Goal: Task Accomplishment & Management: Use online tool/utility

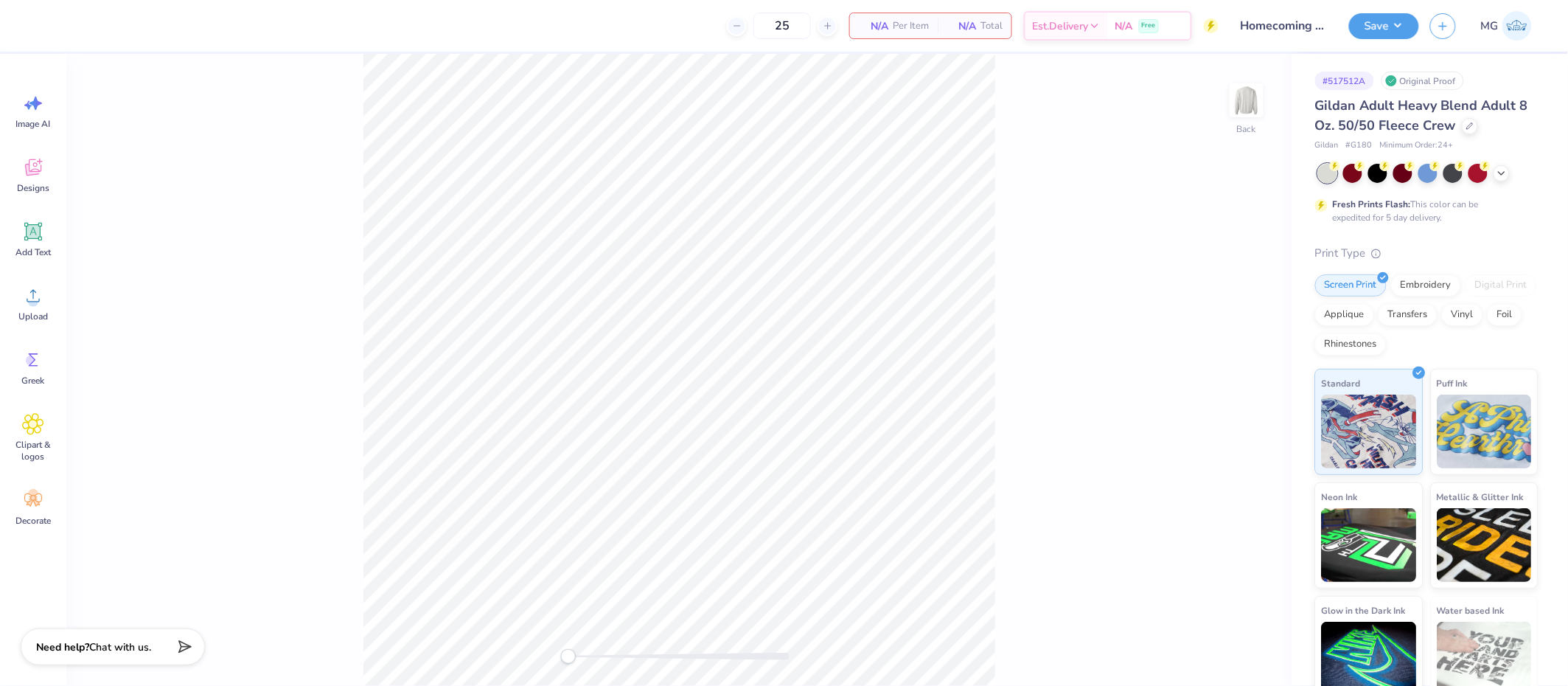
click at [254, 279] on div "Back" at bounding box center [679, 370] width 1226 height 632
click at [28, 313] on span "Upload" at bounding box center [33, 316] width 30 height 12
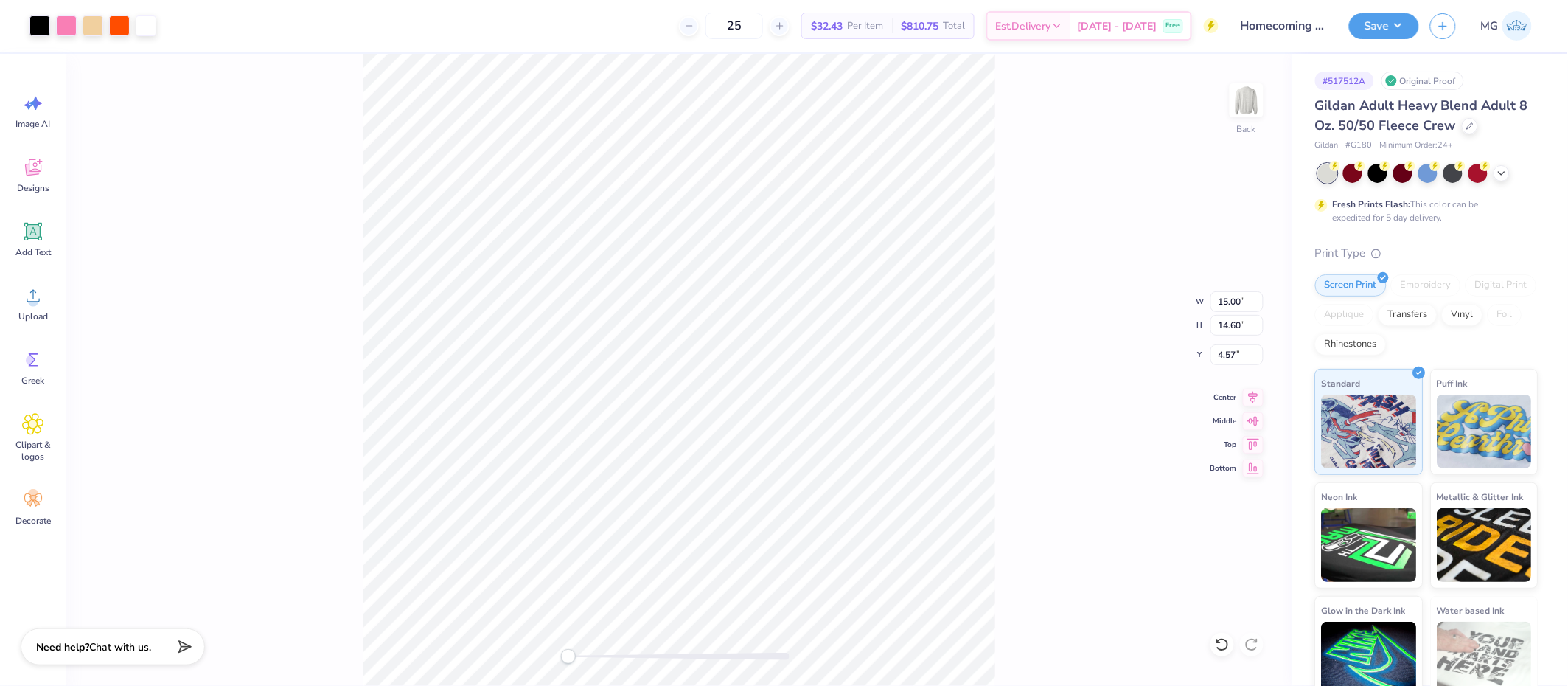
type input "11.42"
type input "11.12"
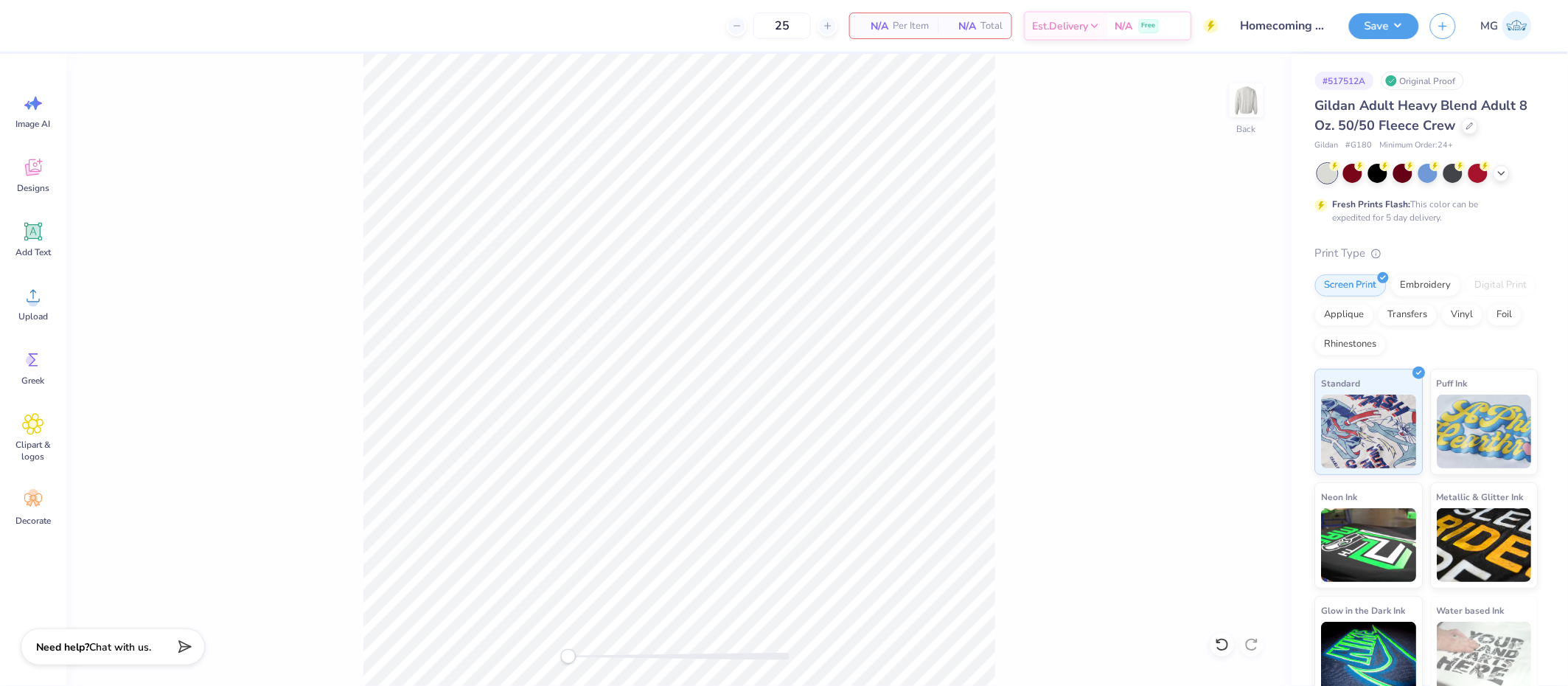
click at [137, 332] on div "Back" at bounding box center [679, 370] width 1226 height 632
click at [35, 310] on span "Upload" at bounding box center [33, 316] width 30 height 12
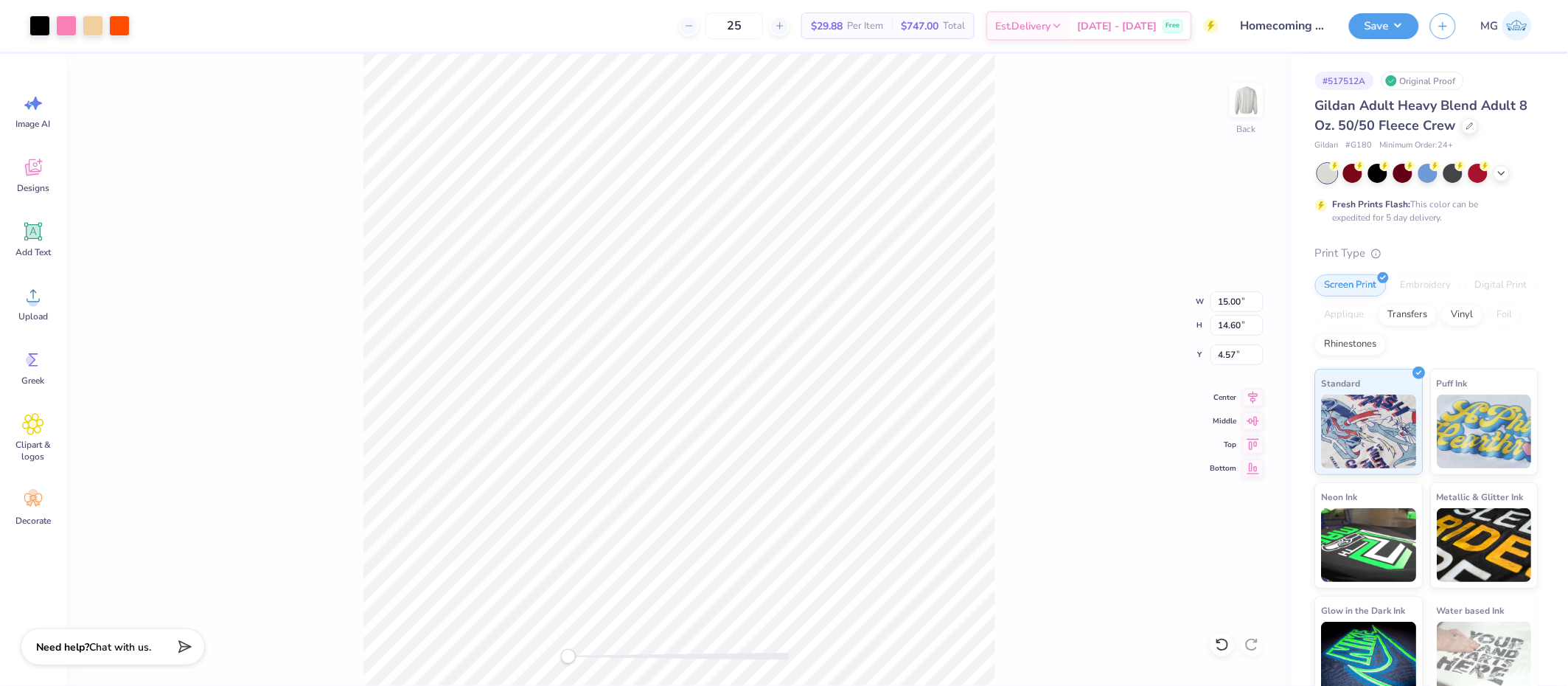
type input "12.00"
type input "11.69"
type input "1.12"
click at [1255, 395] on icon at bounding box center [1253, 395] width 21 height 17
drag, startPoint x: 1237, startPoint y: 354, endPoint x: 1133, endPoint y: 338, distance: 105.2
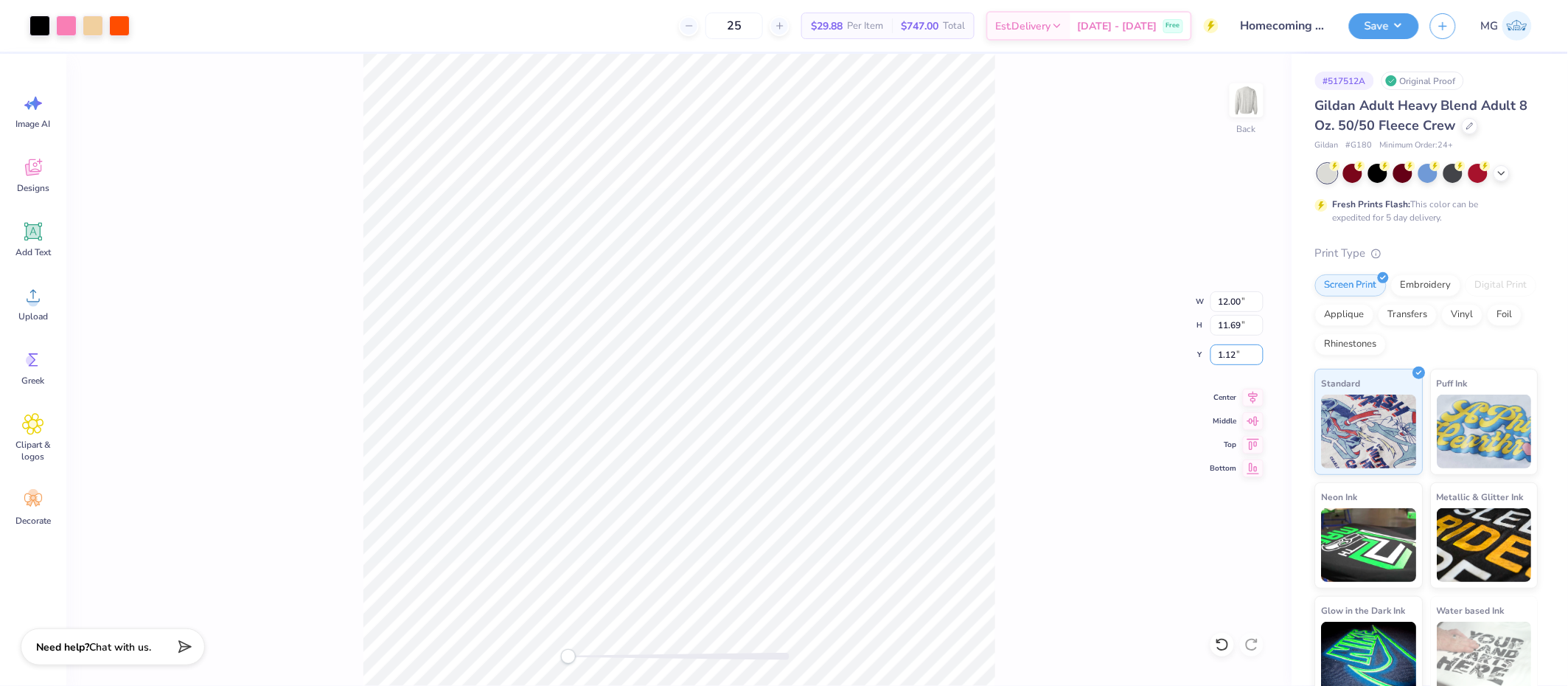
click at [1135, 341] on div "Back W 12.00 12.00 " H 11.69 11.69 " Y 1.12 1.12 " Center Middle Top Bottom" at bounding box center [679, 370] width 1226 height 632
click at [1236, 355] on input "1.12" at bounding box center [1237, 354] width 53 height 21
type input "1"
type input "3.00"
click at [1252, 393] on icon at bounding box center [1253, 395] width 21 height 17
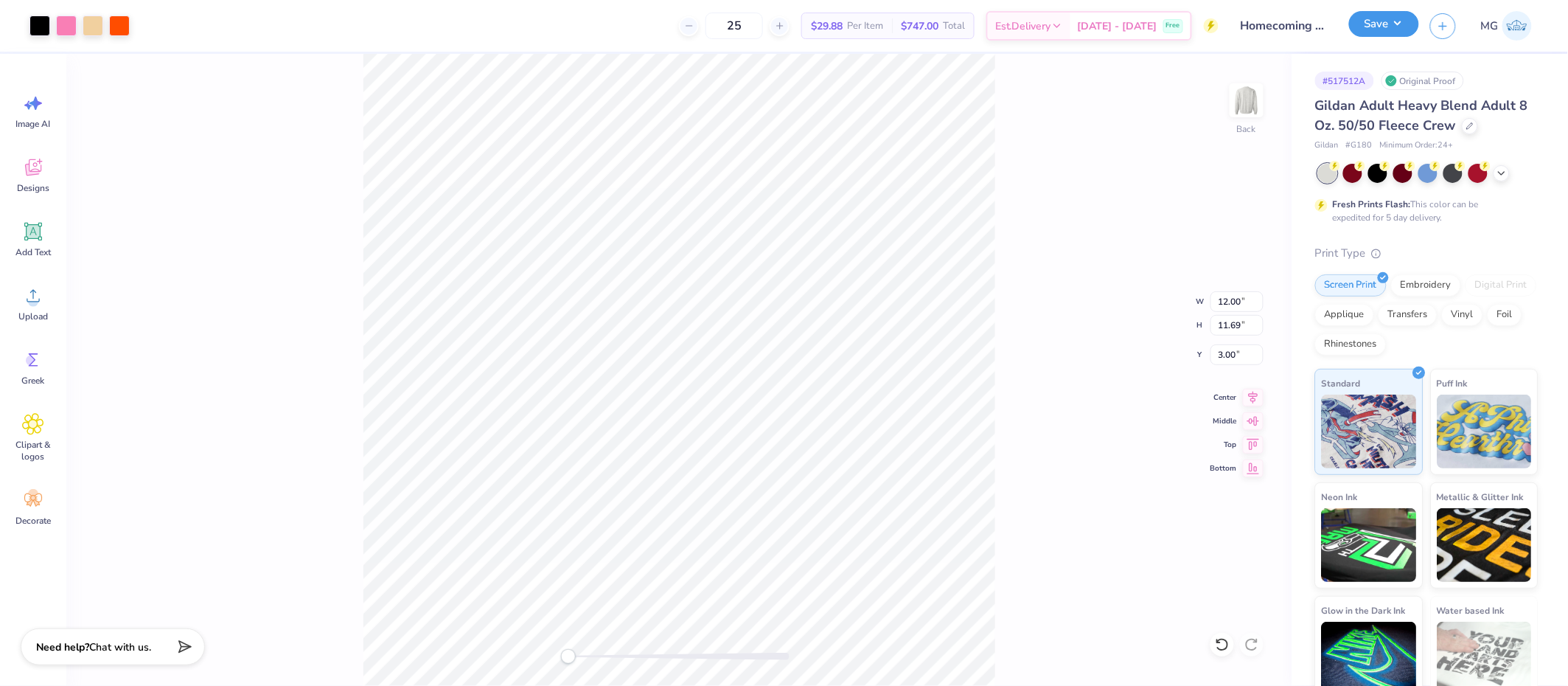
click at [1397, 21] on button "Save" at bounding box center [1384, 24] width 70 height 26
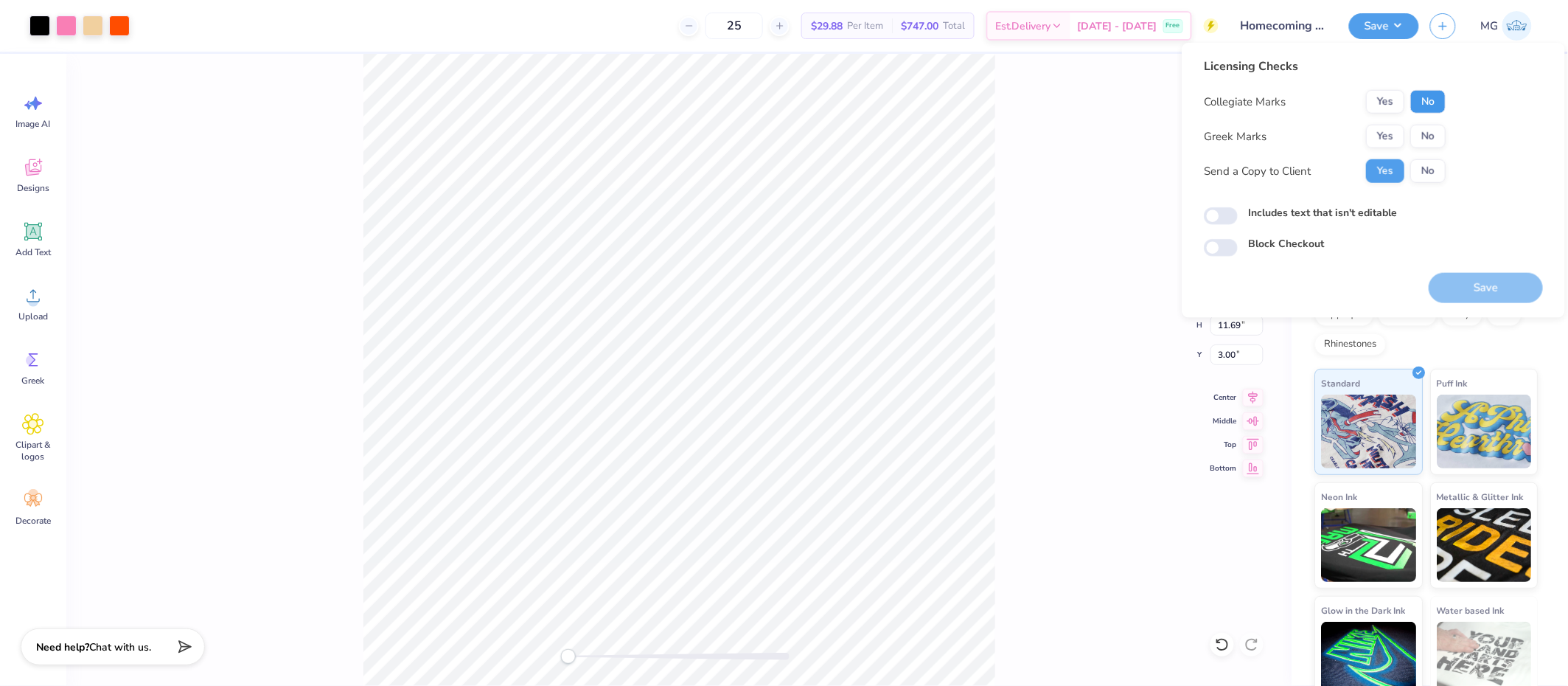
click at [1428, 106] on button "No" at bounding box center [1428, 101] width 36 height 24
click at [1389, 137] on button "Yes" at bounding box center [1385, 136] width 38 height 24
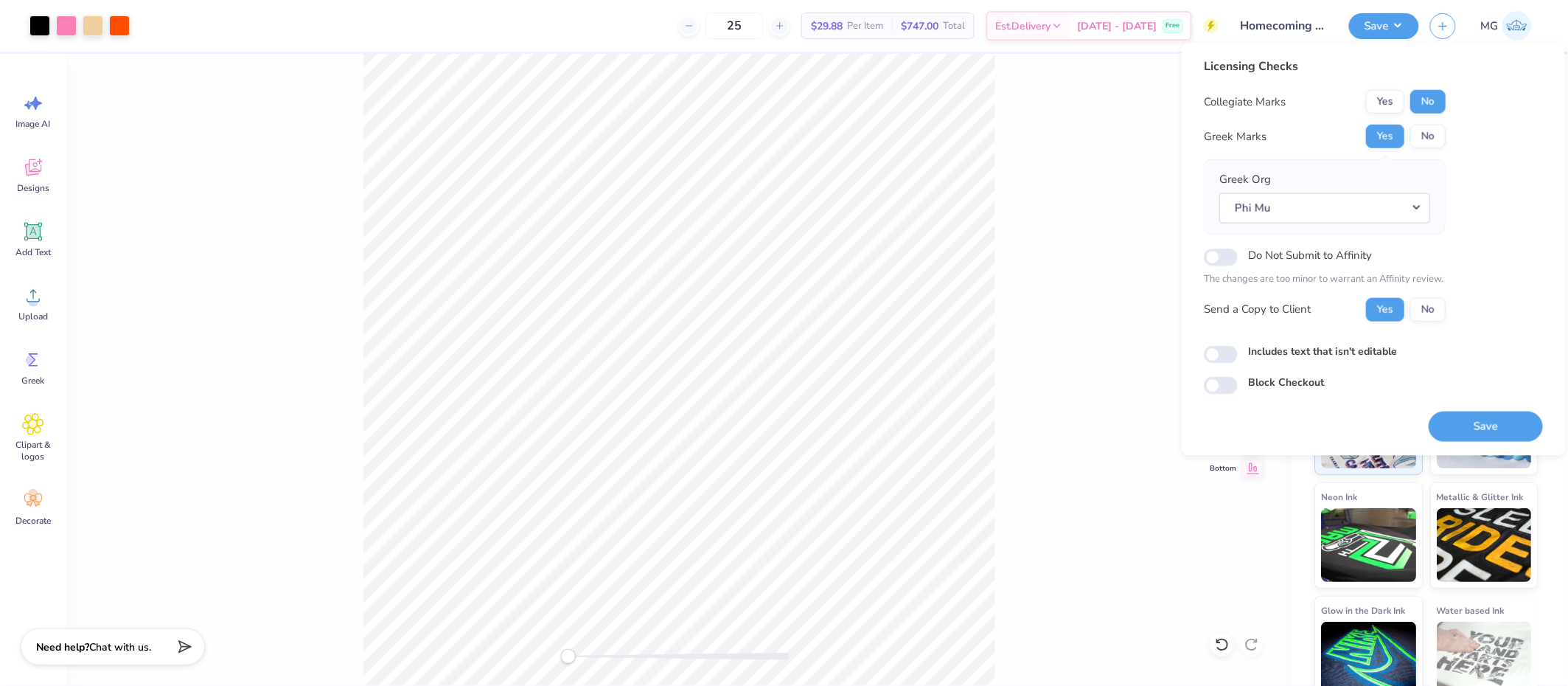
click at [1262, 350] on label "Includes text that isn't editable" at bounding box center [1323, 351] width 149 height 15
click at [1238, 350] on input "Includes text that isn't editable" at bounding box center [1220, 354] width 34 height 17
checkbox input "true"
click at [1485, 418] on button "Save" at bounding box center [1486, 426] width 114 height 30
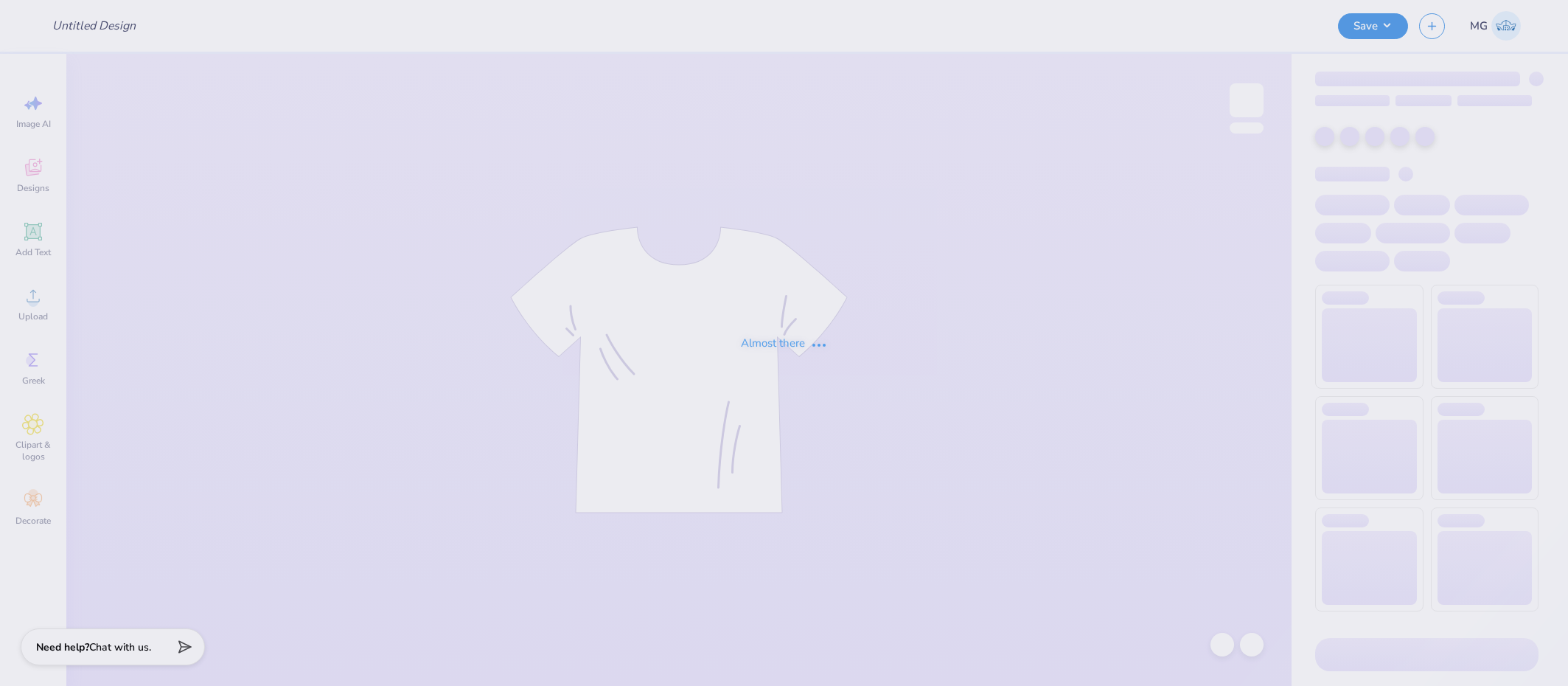
type input "[PERSON_NAME] : [GEOGRAPHIC_DATA][US_STATE] at [GEOGRAPHIC_DATA]"
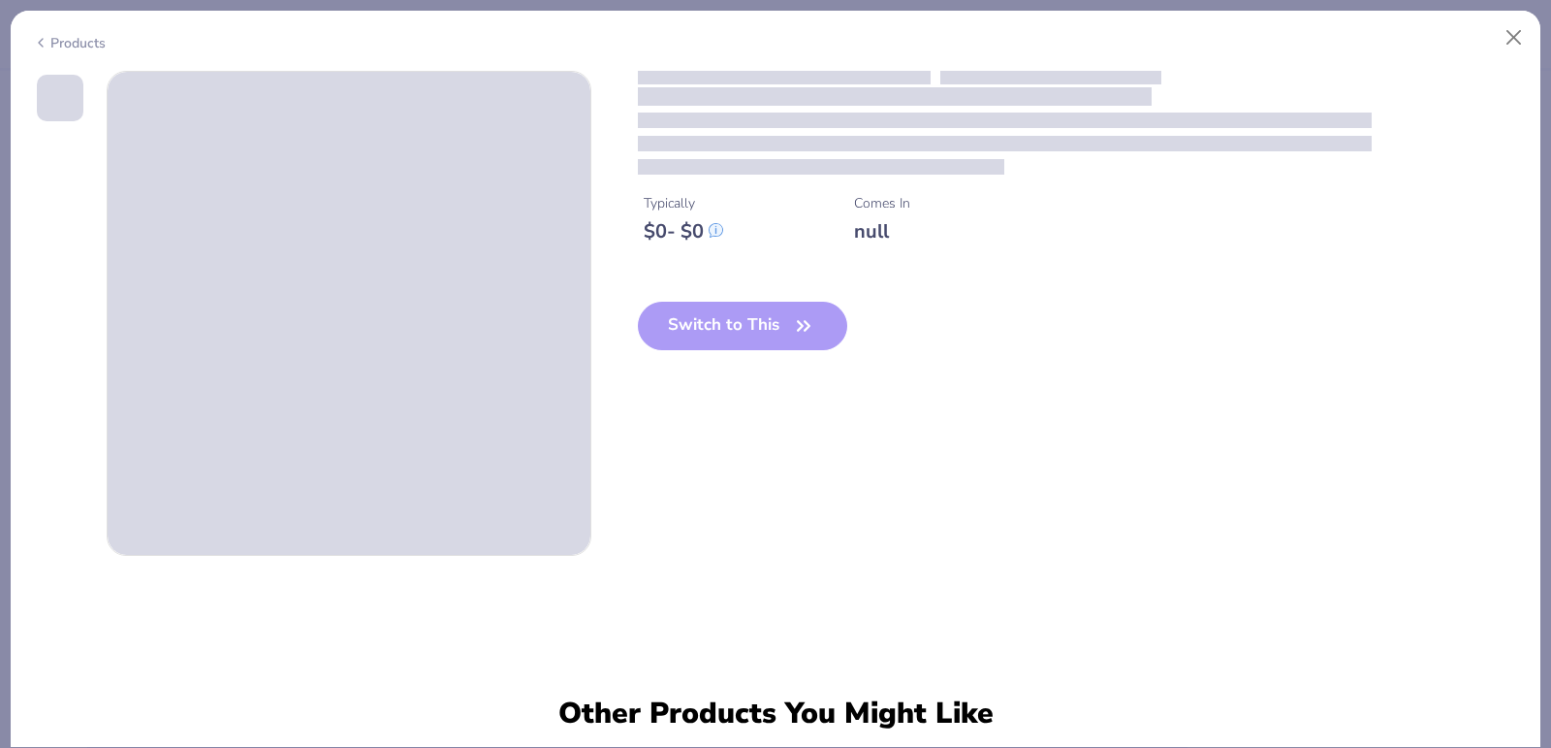
type input "Parke Neck"
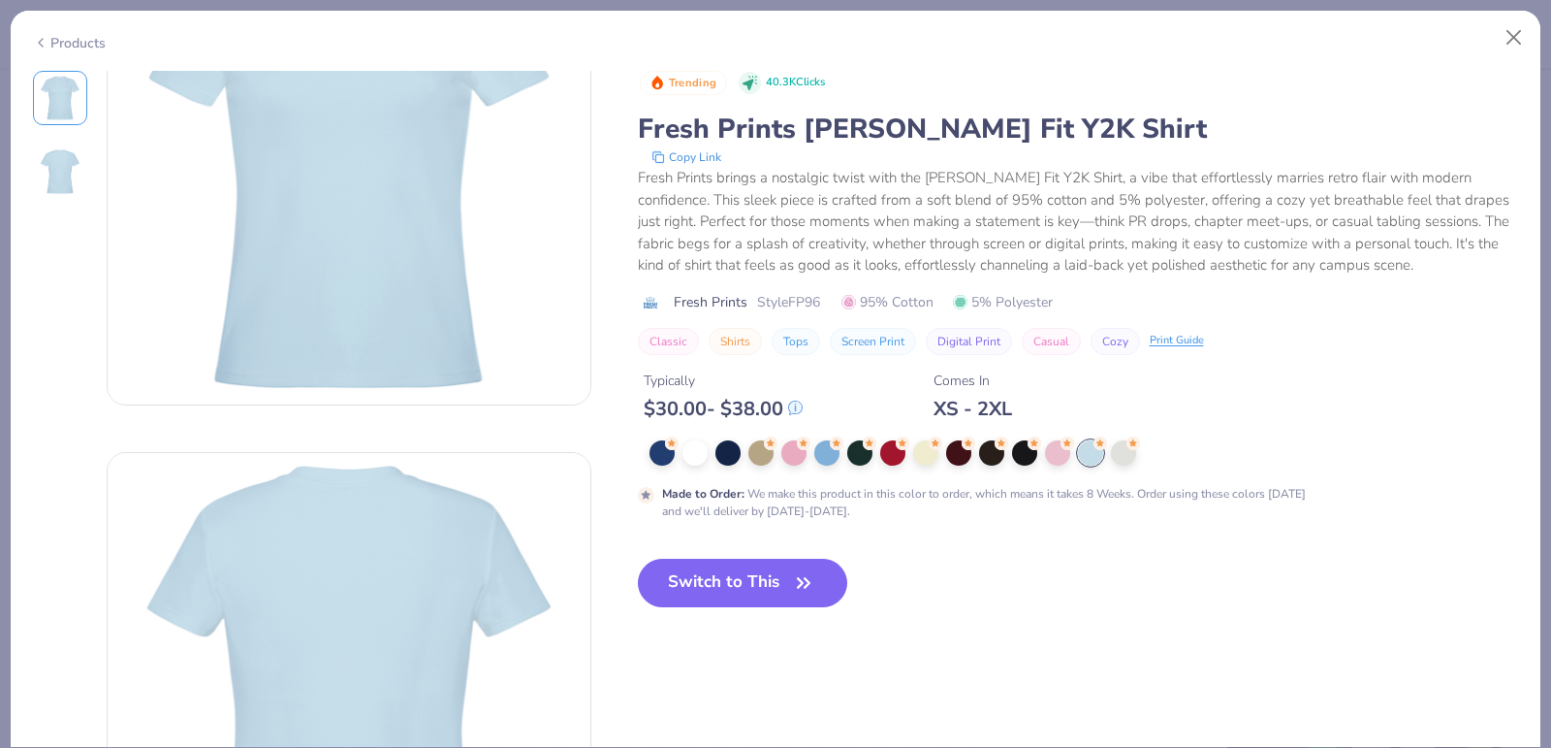
scroll to position [152, 0]
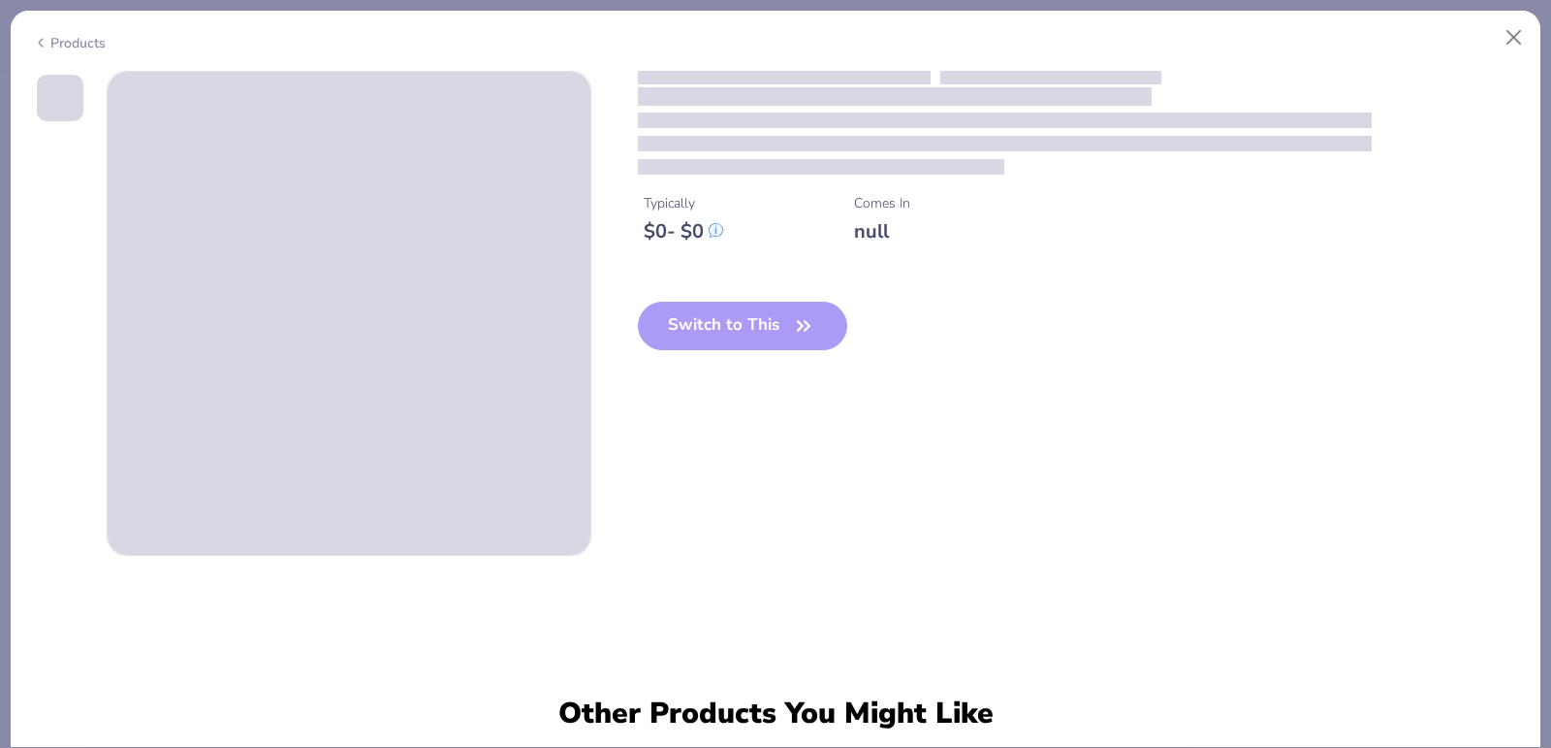
type input "Parke Neck"
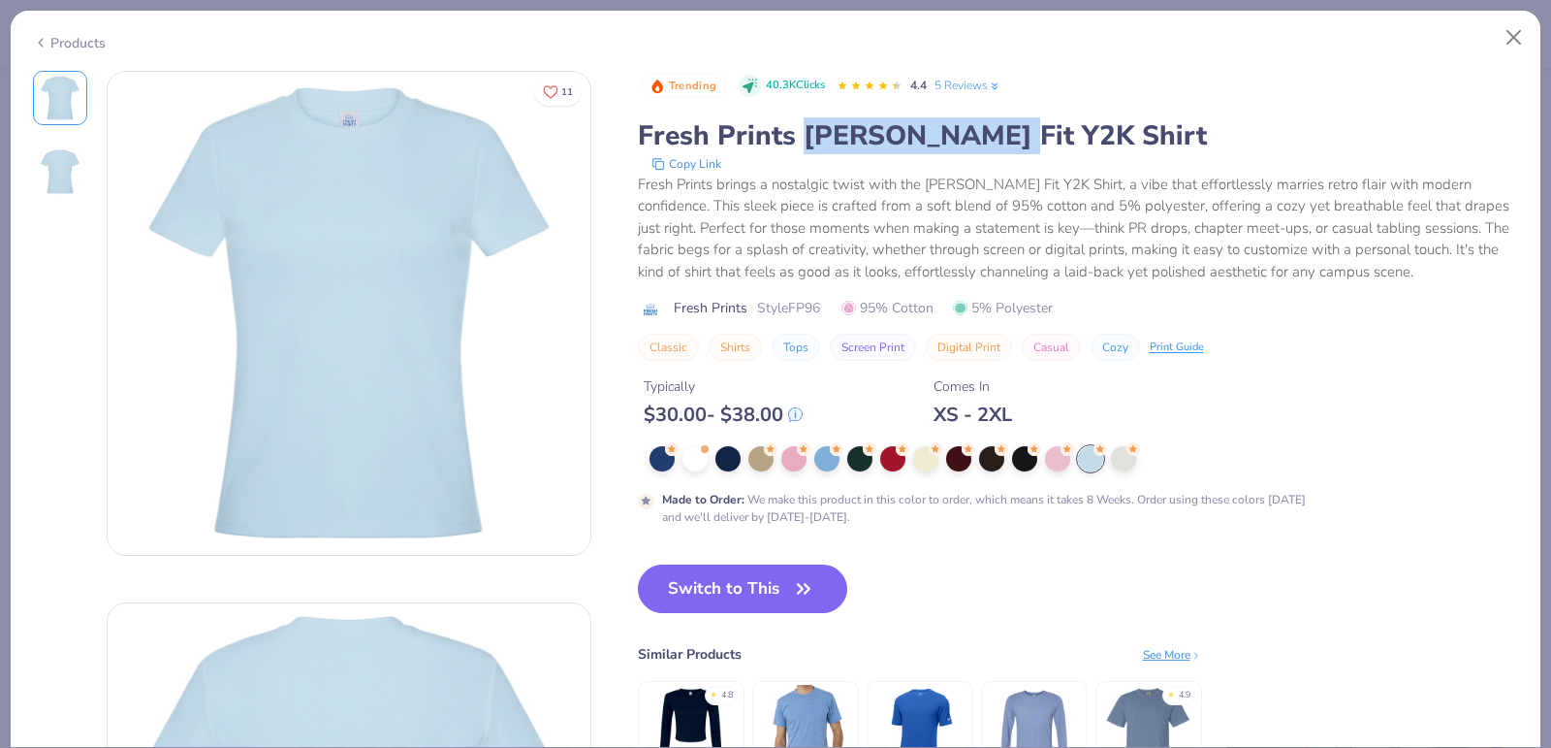
drag, startPoint x: 813, startPoint y: 136, endPoint x: 987, endPoint y: 138, distance: 174.5
click at [989, 138] on div "Fresh Prints [PERSON_NAME] Fit Y2K Shirt" at bounding box center [1078, 135] width 881 height 37
copy div "Naomi Slim Fit"
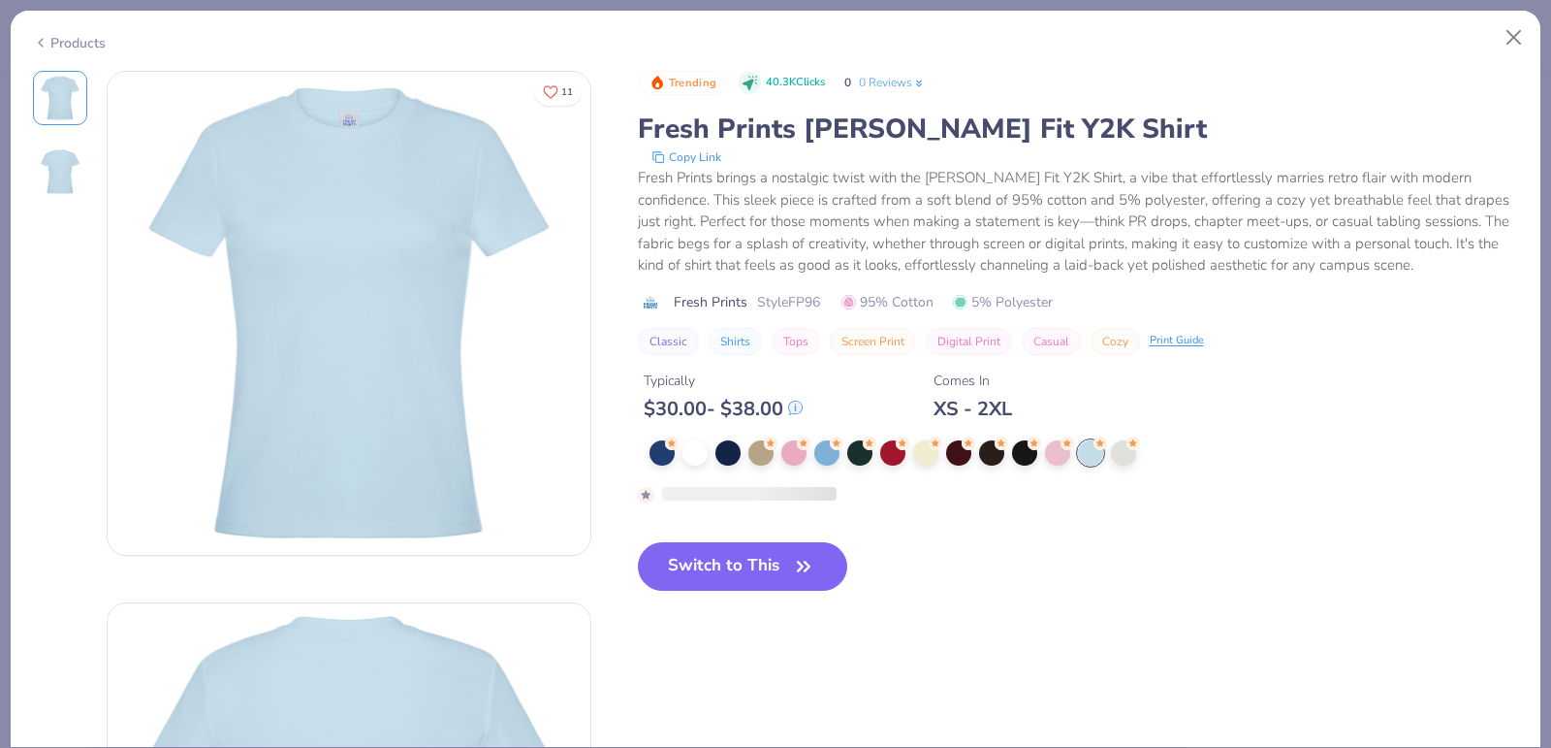
type input "[PERSON_NAME] Neck"
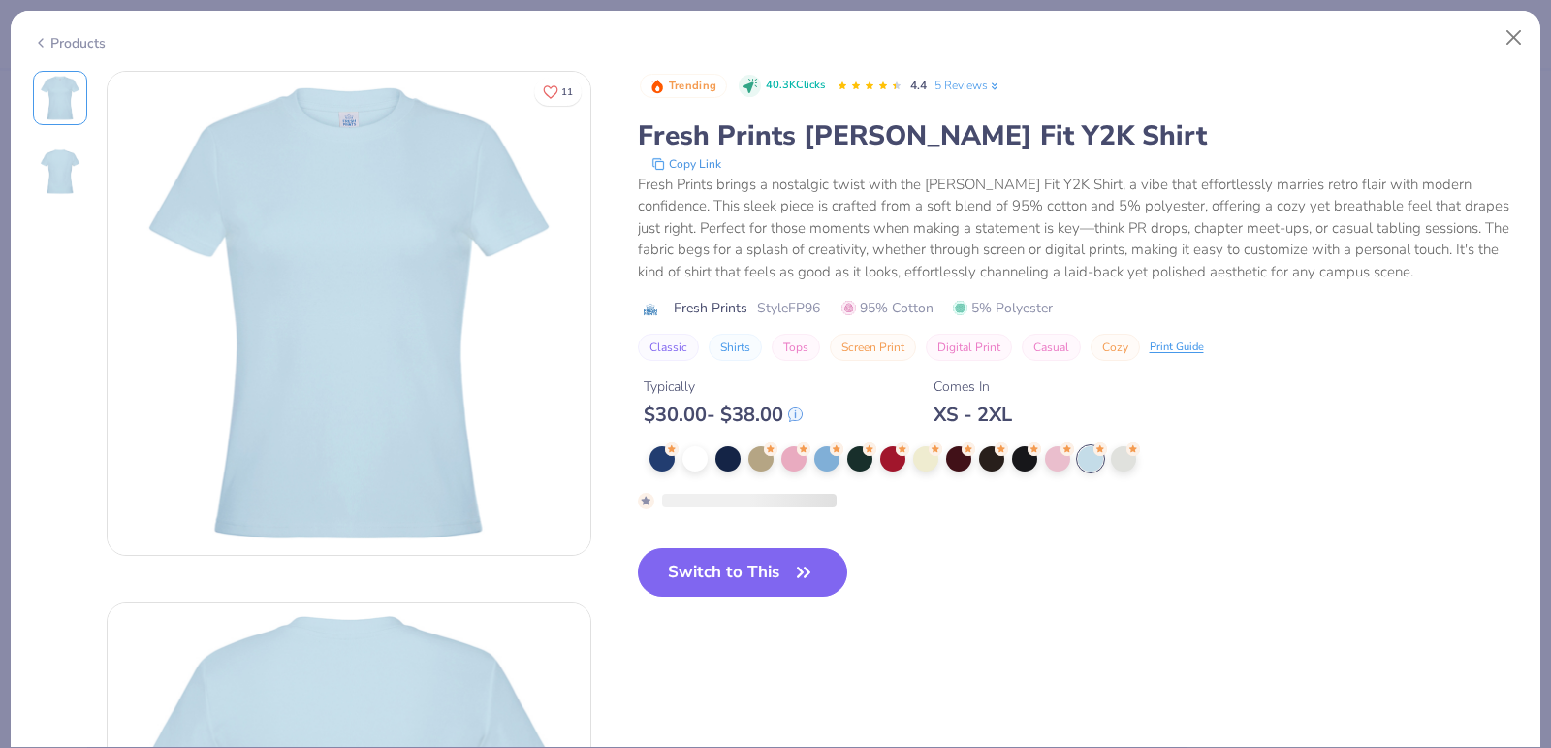
type input "100"
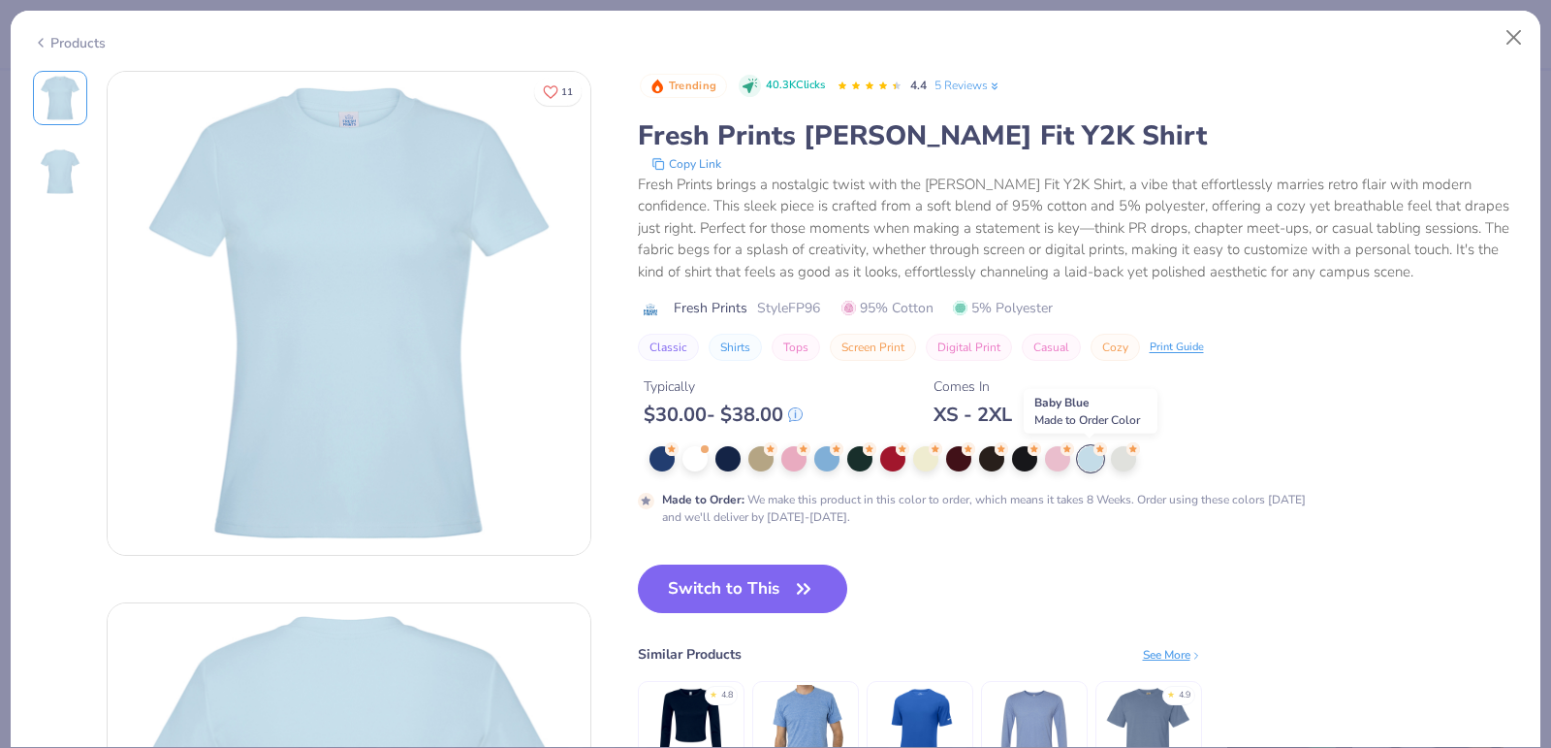
click at [1089, 463] on div at bounding box center [1090, 458] width 25 height 25
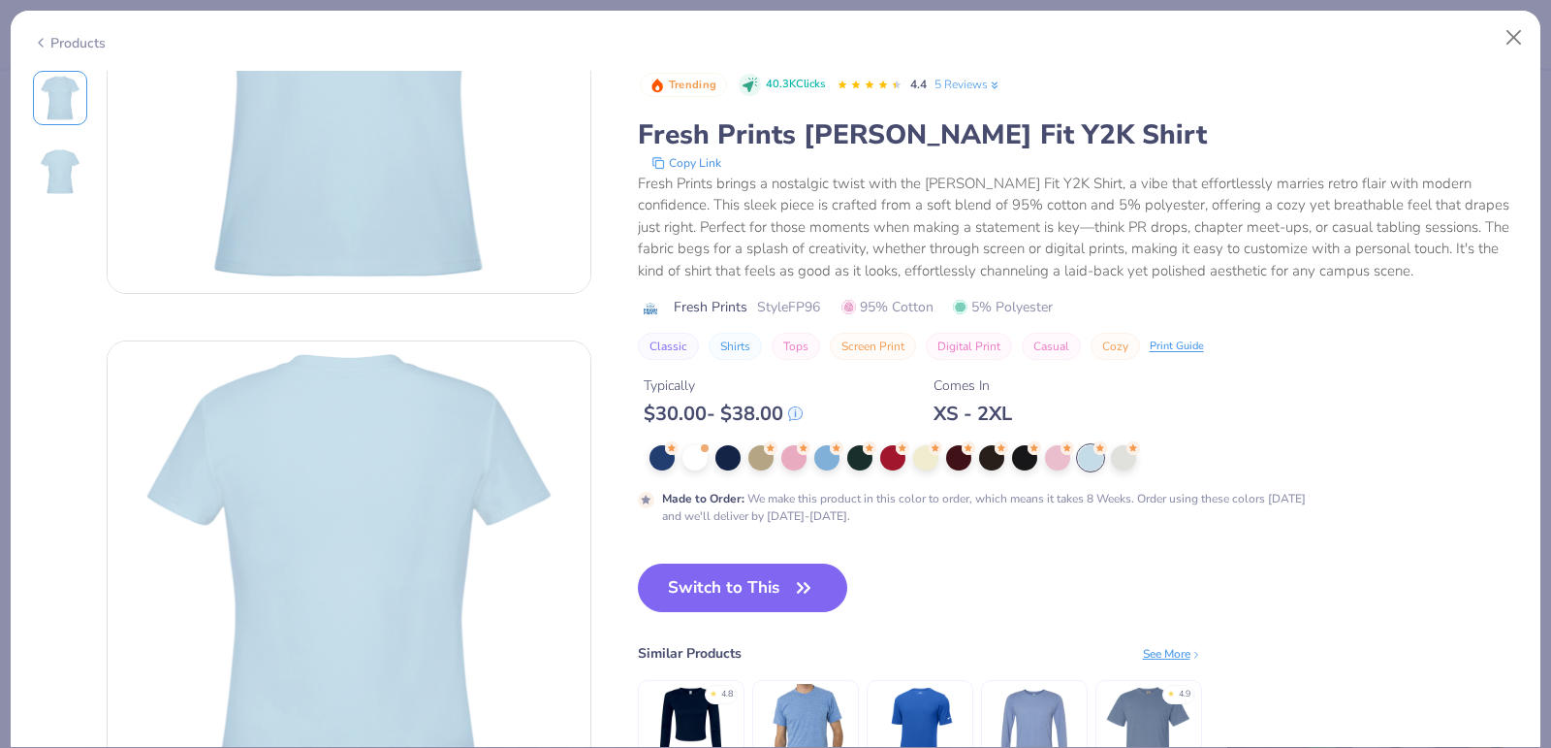
scroll to position [391, 0]
